Goal: Contribute content

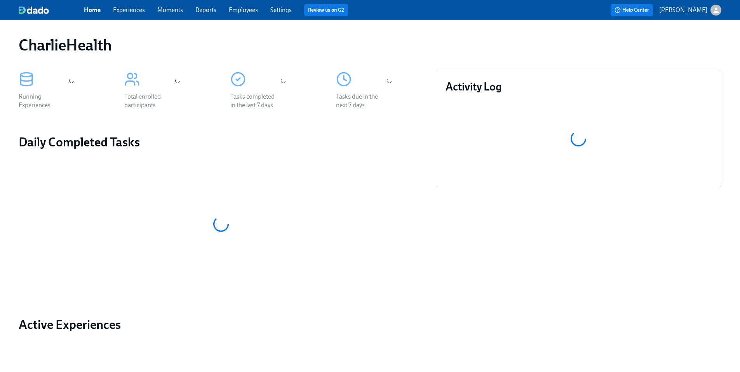
click at [127, 12] on link "Experiences" at bounding box center [129, 9] width 32 height 7
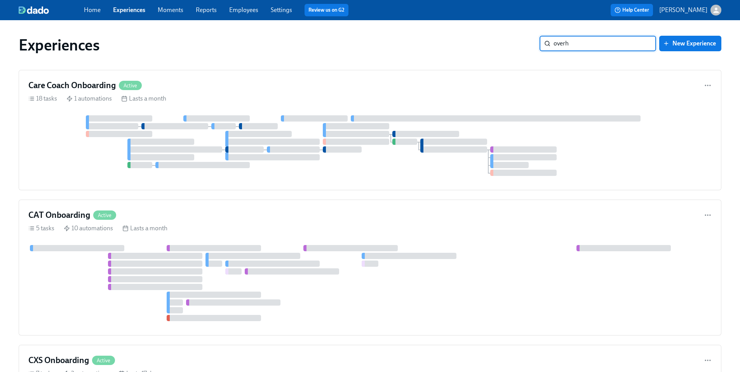
type input "overha"
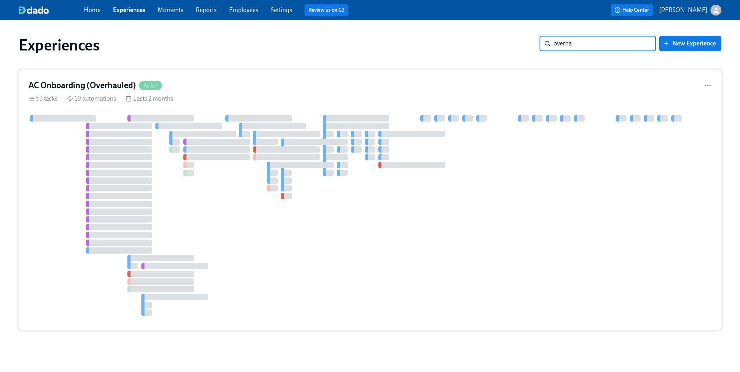
click at [93, 103] on div "19 automations" at bounding box center [91, 98] width 49 height 9
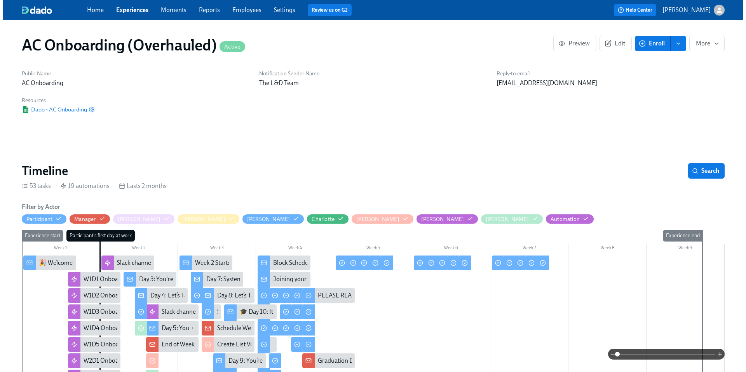
scroll to position [49, 0]
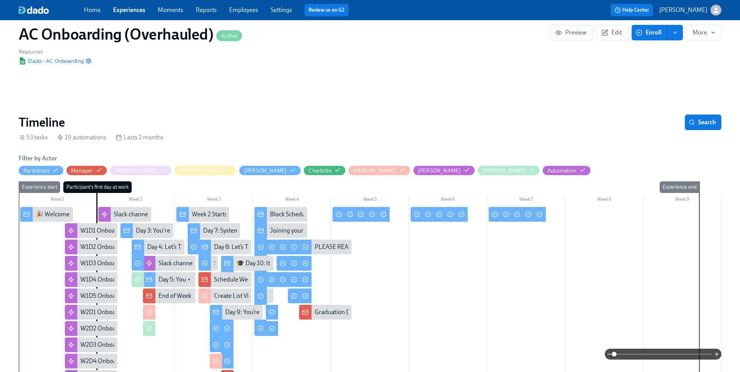
click at [214, 276] on div "Schedule Week 2 Mock Call + Check-In 📞" at bounding box center [269, 280] width 110 height 9
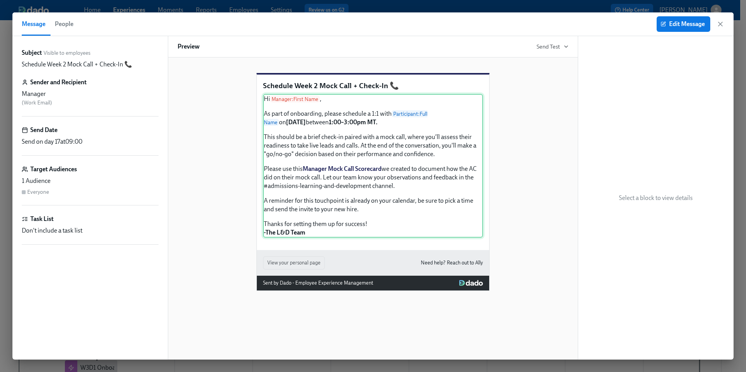
click at [328, 135] on div "Hi Manager : First Name , As part of onboarding, please schedule a 1:1 with Par…" at bounding box center [373, 166] width 220 height 144
click at [671, 20] on span "Edit Message" at bounding box center [683, 24] width 43 height 8
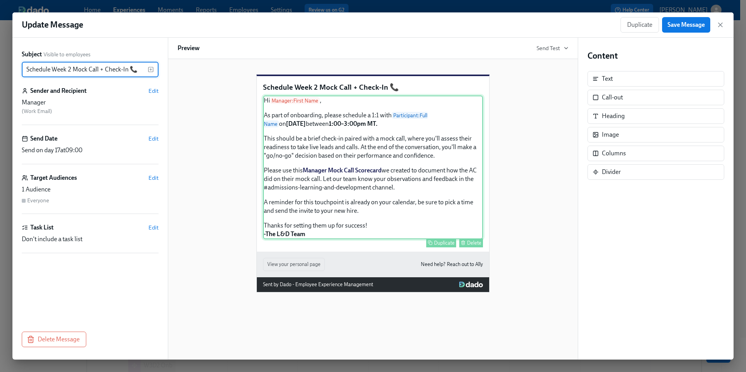
click at [324, 138] on div "Hi Manager : First Name , As part of onboarding, please schedule a 1:1 with Par…" at bounding box center [373, 168] width 220 height 144
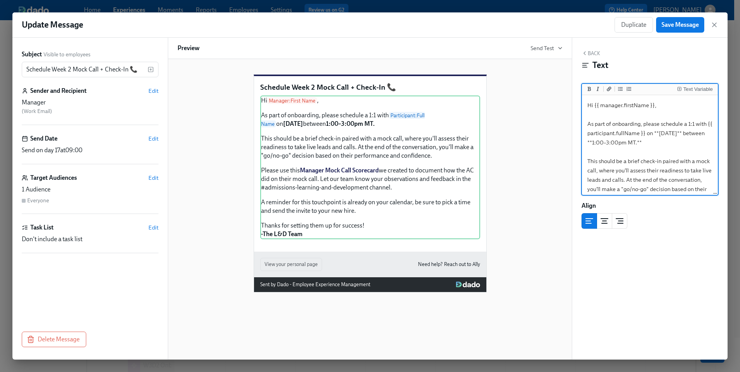
click at [632, 141] on textarea "Hi {{ manager.firstName }}, As part of onboarding, please schedule a 1:1 with {…" at bounding box center [650, 217] width 133 height 241
click at [684, 30] on button "Save Message" at bounding box center [680, 25] width 48 height 16
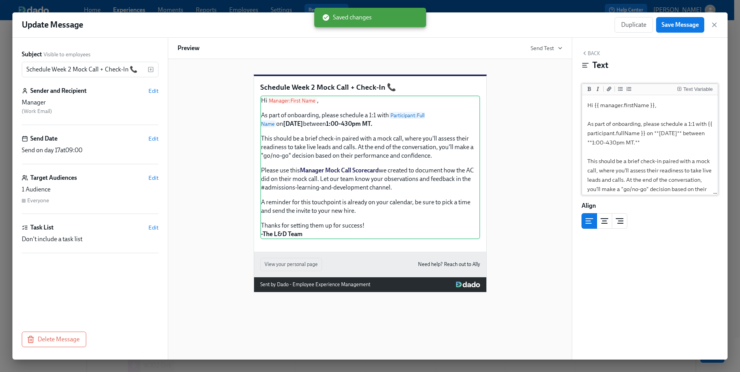
click at [633, 141] on textarea "Hi {{ manager.firstName }}, As part of onboarding, please schedule a 1:1 with {…" at bounding box center [650, 217] width 133 height 241
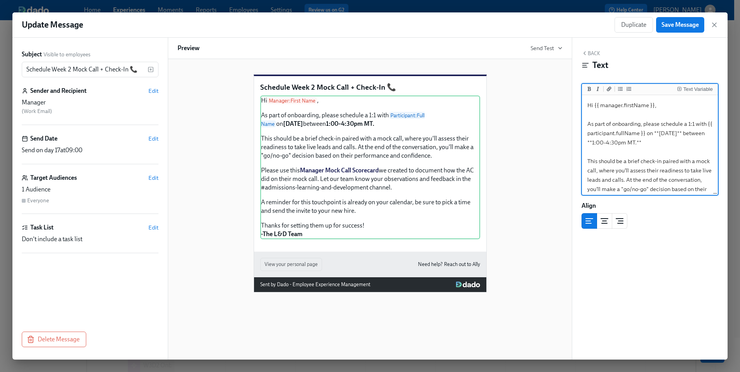
type textarea "Hi {{ manager.firstName }}, As part of onboarding, please schedule a 1:1 with {…"
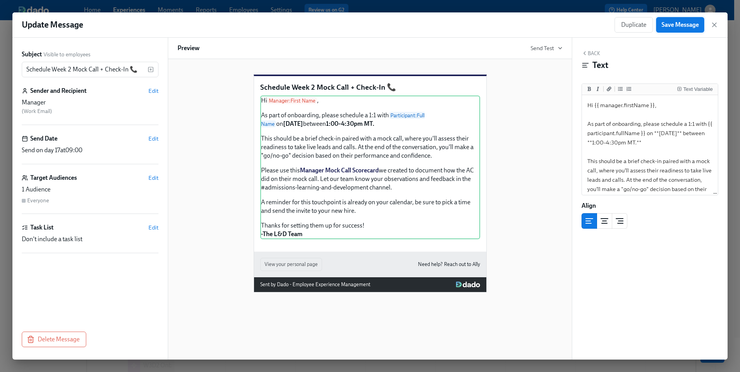
click at [672, 29] on button "Save Message" at bounding box center [680, 25] width 48 height 16
click at [711, 26] on icon "button" at bounding box center [715, 25] width 8 height 8
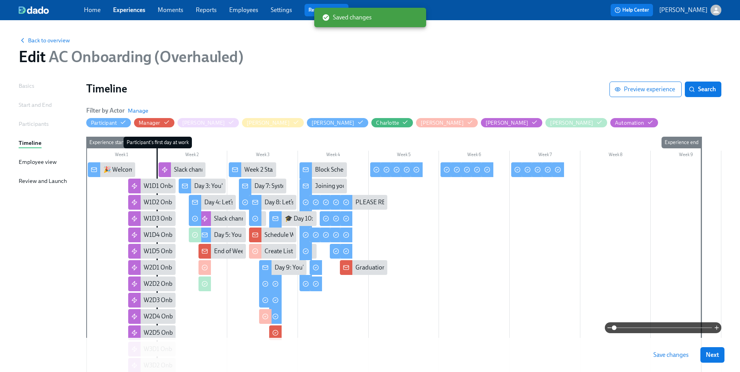
click at [689, 353] on span "Save changes" at bounding box center [671, 355] width 35 height 8
